Goal: Task Accomplishment & Management: Use online tool/utility

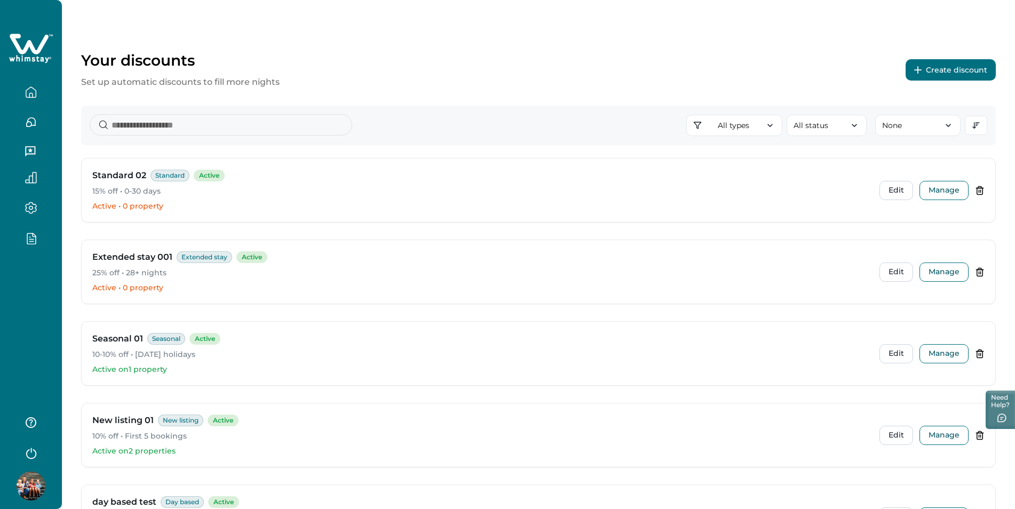
click at [967, 70] on button "Create discount" at bounding box center [951, 69] width 90 height 21
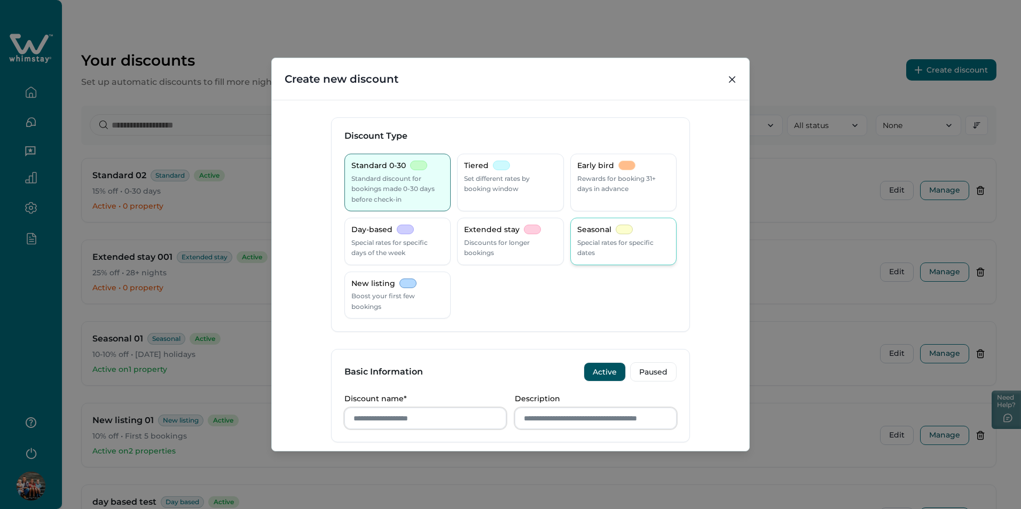
click at [647, 252] on p "Special rates for specific dates" at bounding box center [623, 248] width 92 height 21
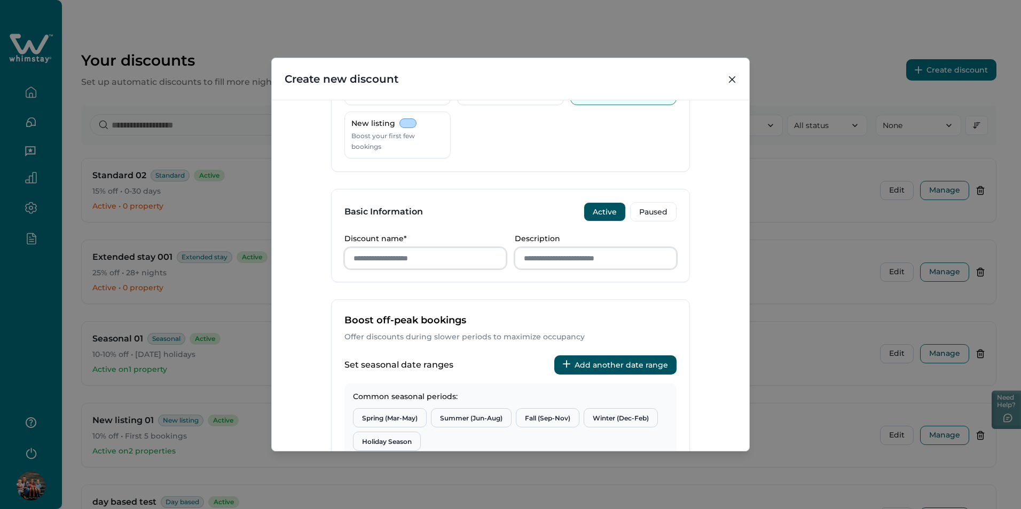
scroll to position [320, 0]
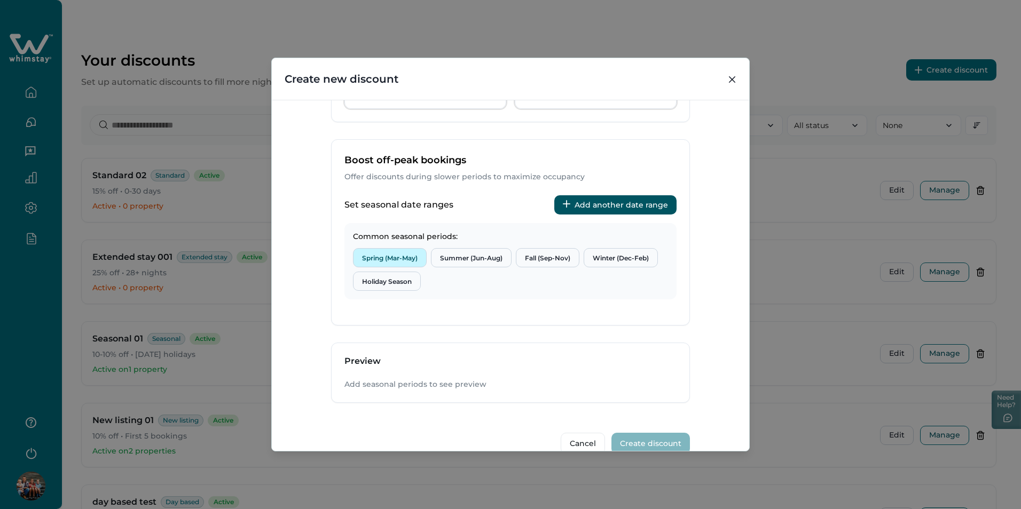
click at [376, 257] on button "Spring (Mar-May)" at bounding box center [390, 257] width 74 height 19
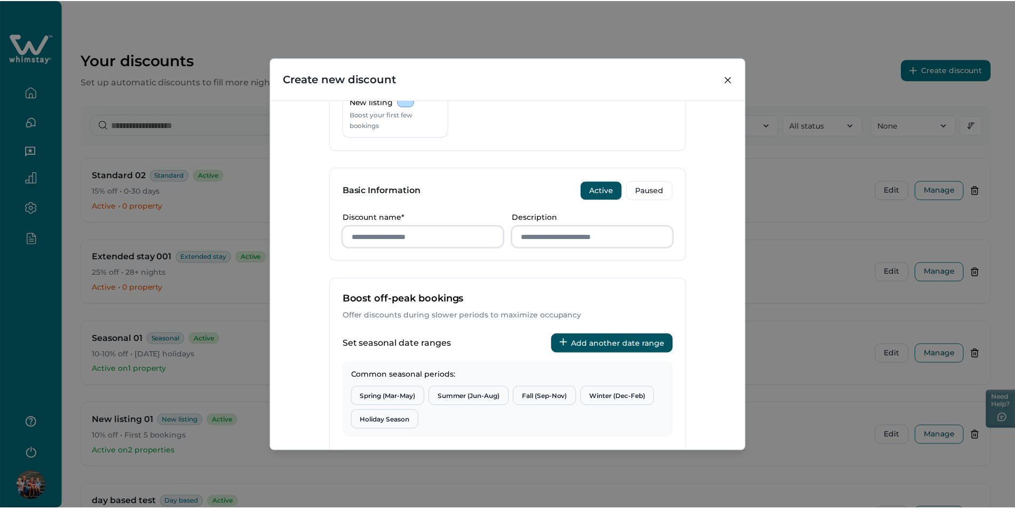
scroll to position [0, 0]
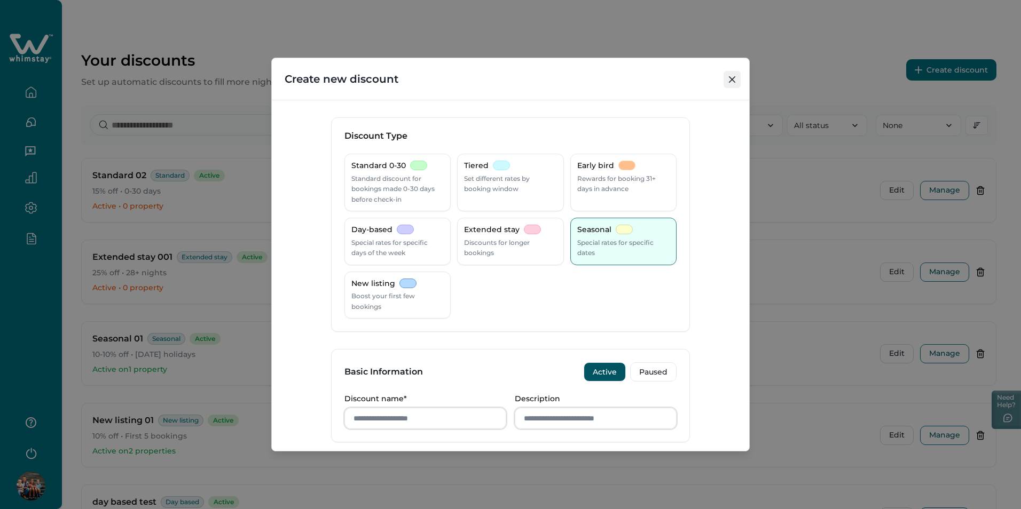
click at [732, 75] on button "Close" at bounding box center [731, 79] width 17 height 17
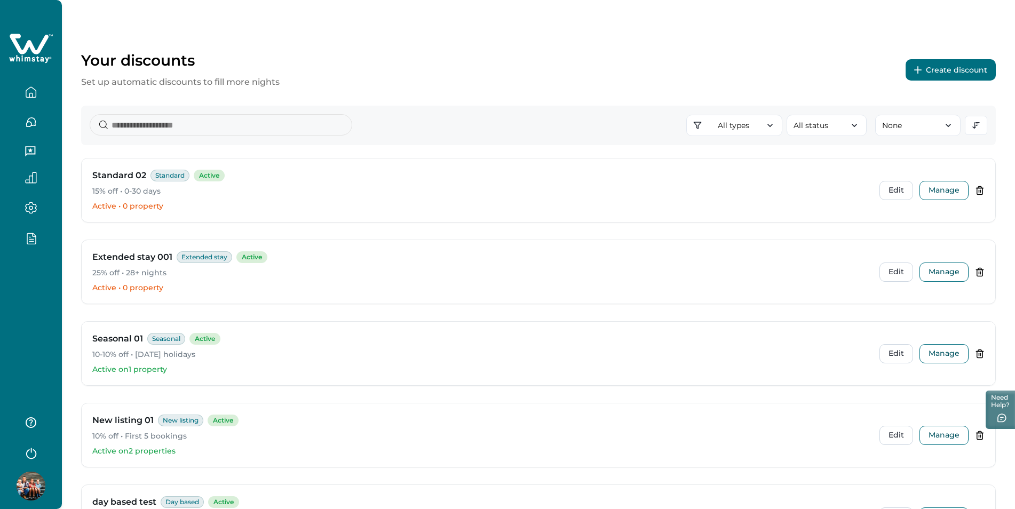
click at [29, 239] on icon "button" at bounding box center [31, 238] width 12 height 12
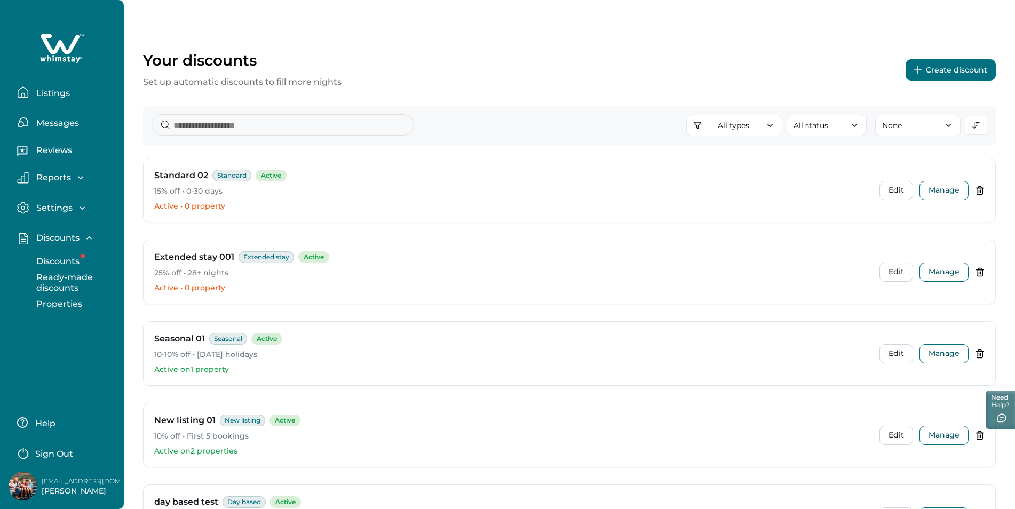
click at [52, 259] on p "Discounts" at bounding box center [56, 261] width 46 height 11
click at [58, 275] on p "Ready-made discounts" at bounding box center [78, 282] width 90 height 21
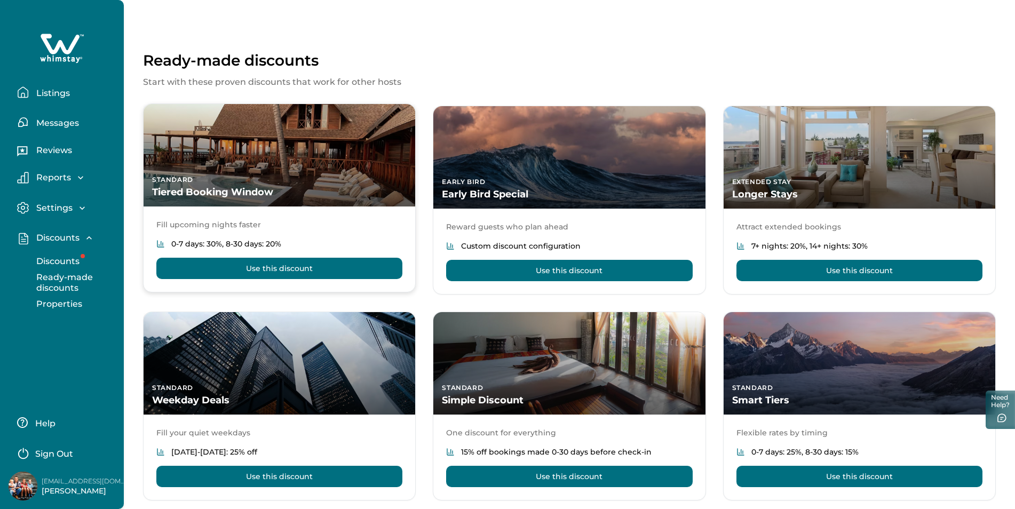
click at [196, 264] on button "Use this discount" at bounding box center [279, 268] width 246 height 21
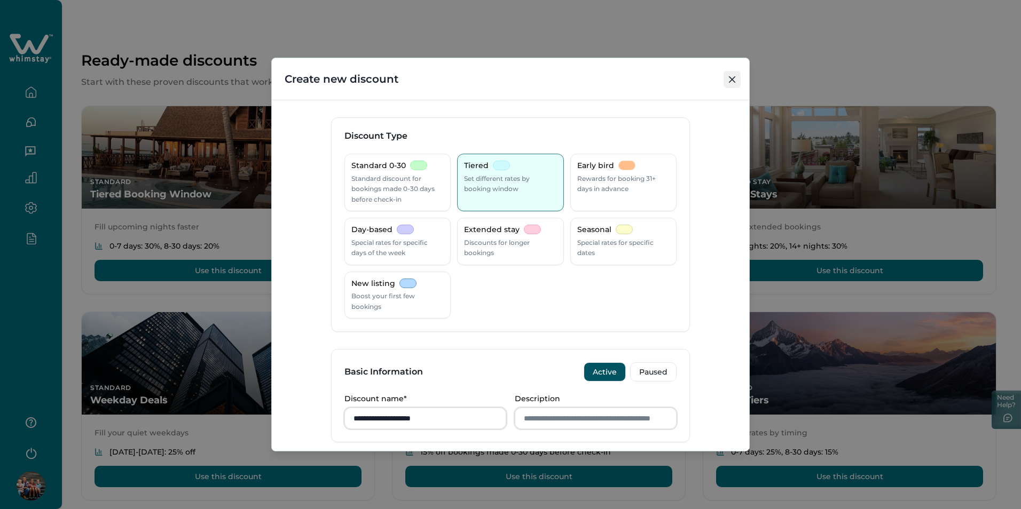
click at [737, 71] on button "Close" at bounding box center [731, 79] width 17 height 17
